Goal: Transaction & Acquisition: Purchase product/service

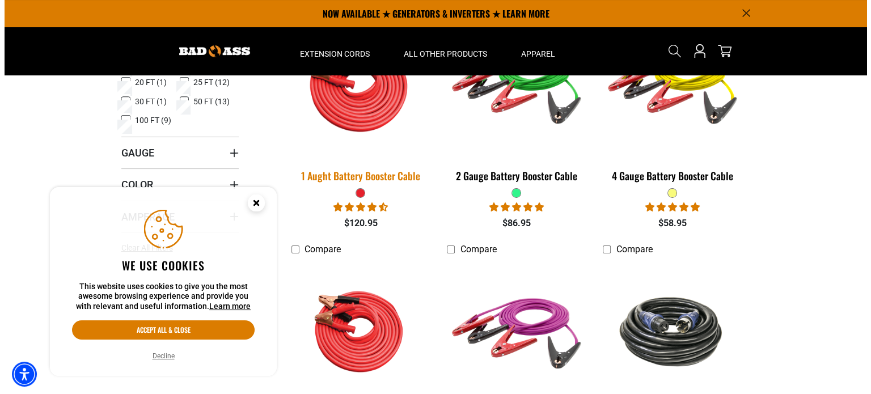
scroll to position [113, 0]
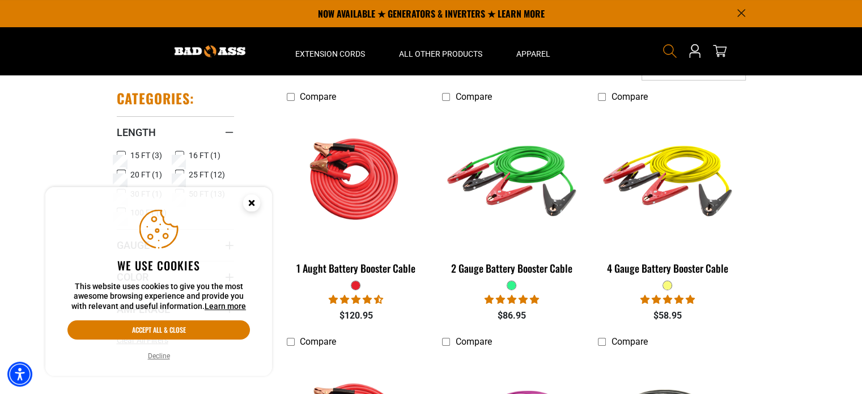
click at [667, 49] on icon "Search" at bounding box center [670, 51] width 15 height 15
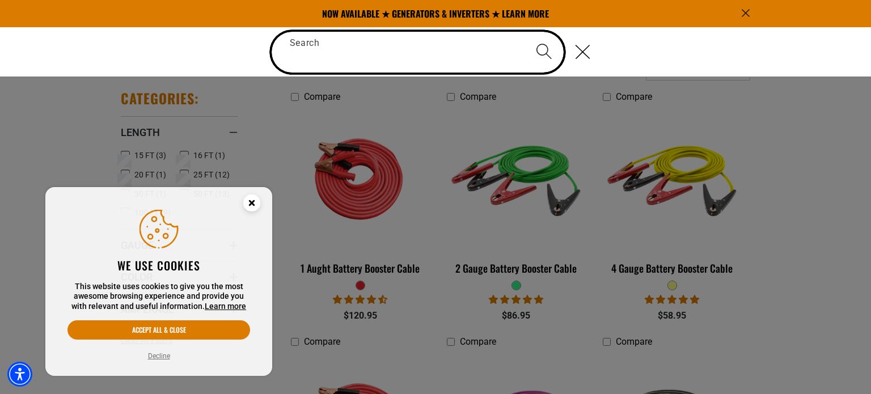
click at [387, 51] on input "Search" at bounding box center [417, 52] width 292 height 41
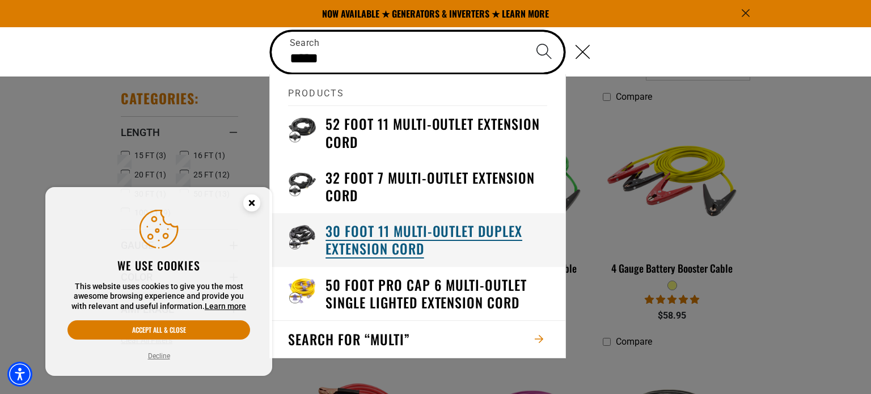
type input "*****"
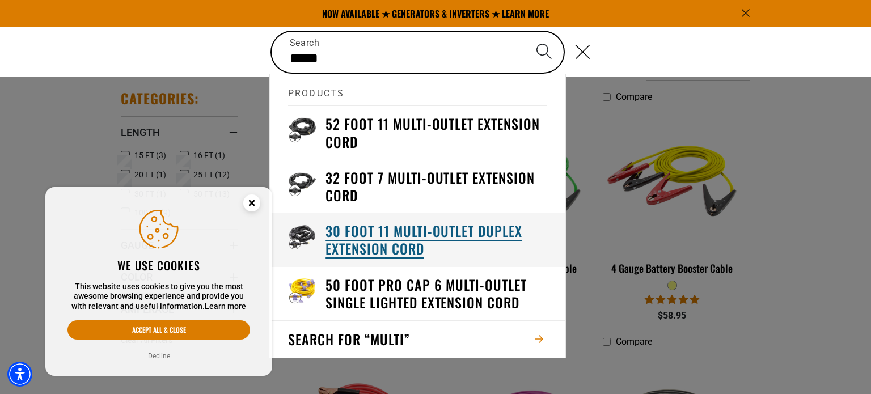
click at [367, 237] on h3 "30 Foot 11 Multi-Outlet Duplex Extension Cord" at bounding box center [436, 239] width 222 height 35
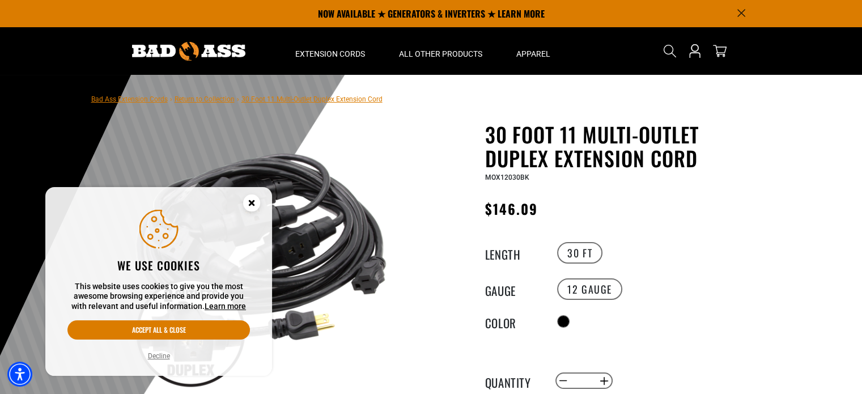
click at [257, 205] on circle "Cookie Consent" at bounding box center [251, 202] width 17 height 17
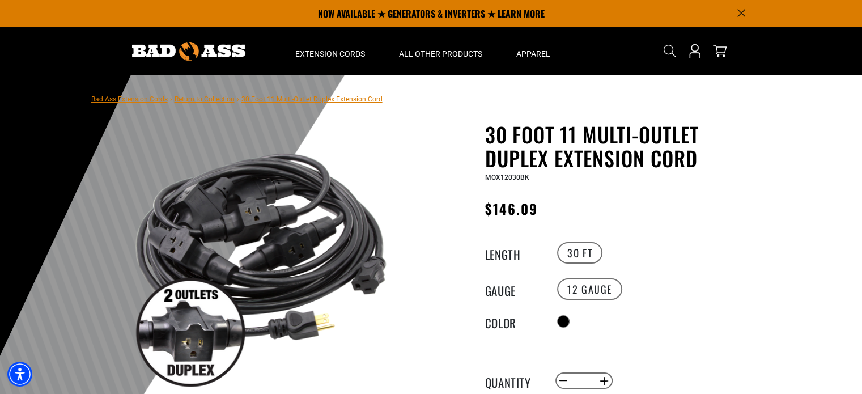
scroll to position [57, 0]
